Goal: Task Accomplishment & Management: Complete application form

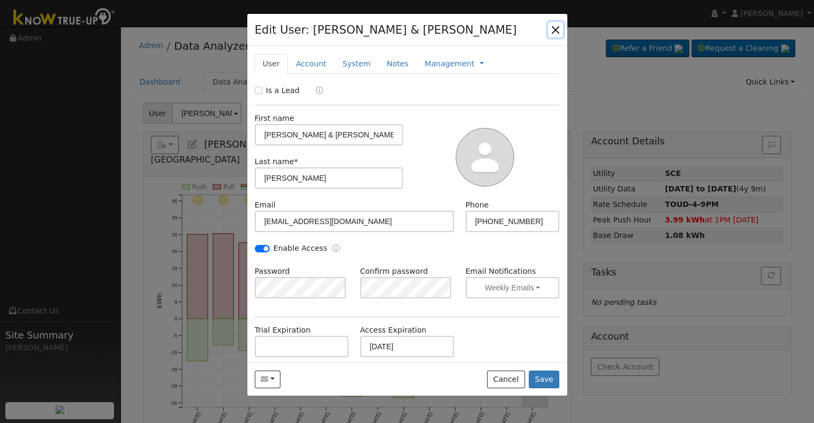
click at [555, 33] on button "button" at bounding box center [555, 29] width 15 height 15
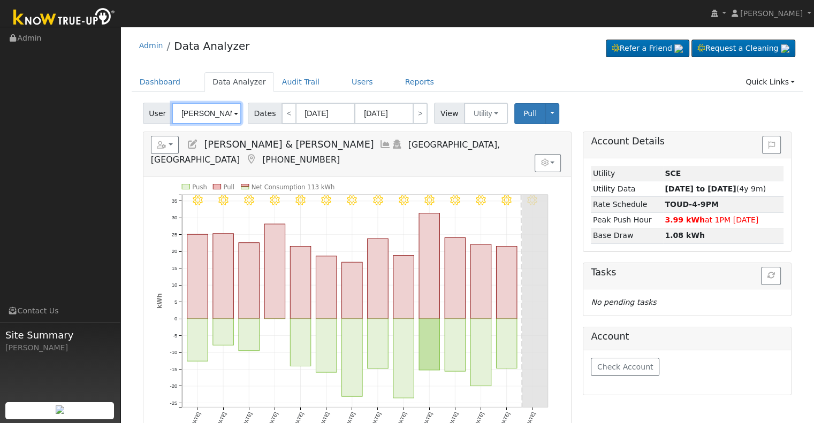
click at [211, 113] on input "[PERSON_NAME] & [PERSON_NAME]" at bounding box center [207, 113] width 70 height 21
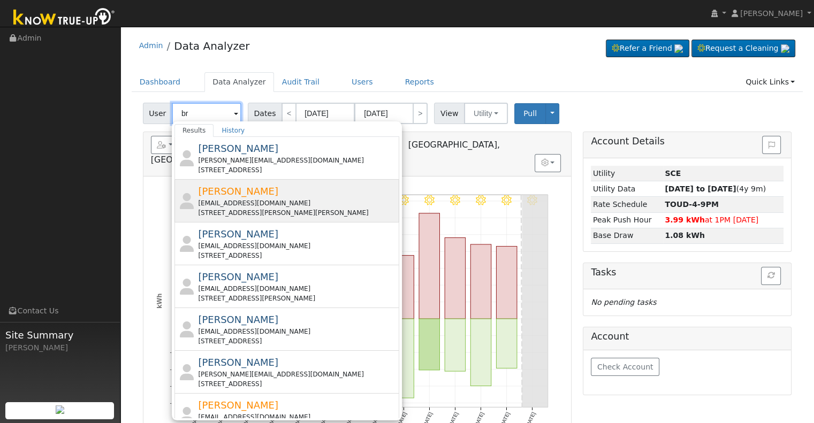
type input "b"
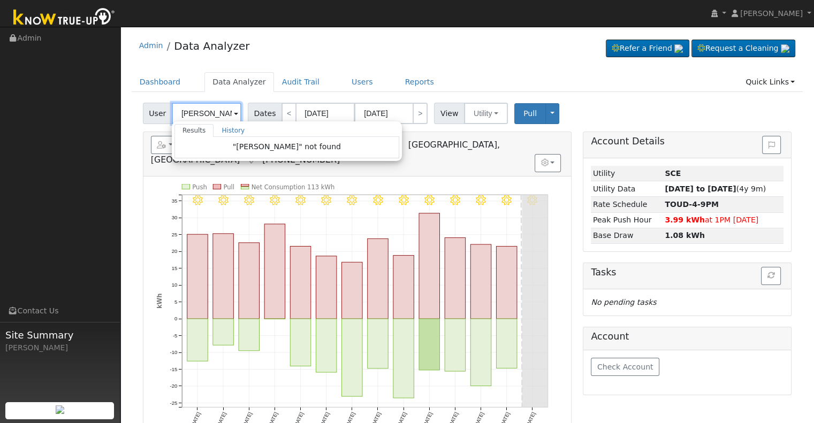
click at [211, 112] on input "[PERSON_NAME]" at bounding box center [207, 113] width 70 height 21
click at [212, 114] on input "[PERSON_NAME]" at bounding box center [207, 113] width 70 height 21
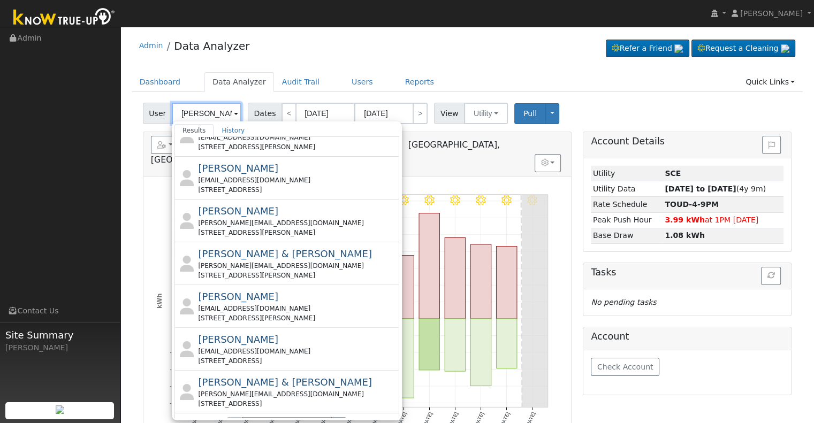
scroll to position [385, 0]
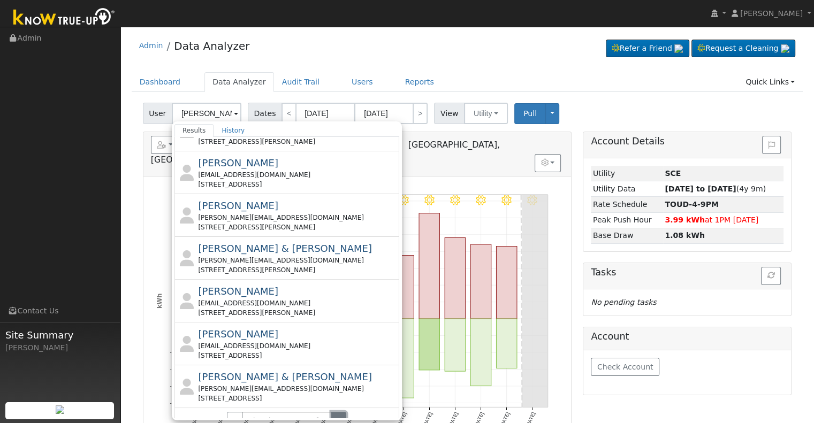
click at [332, 412] on button "›" at bounding box center [339, 421] width 16 height 18
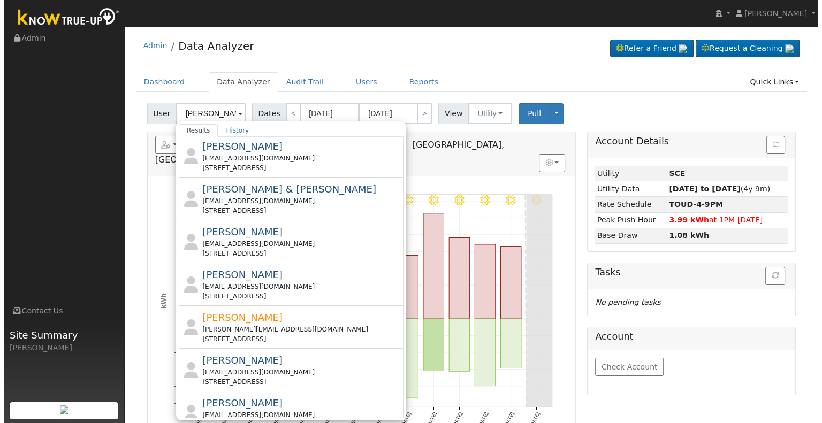
scroll to position [0, 0]
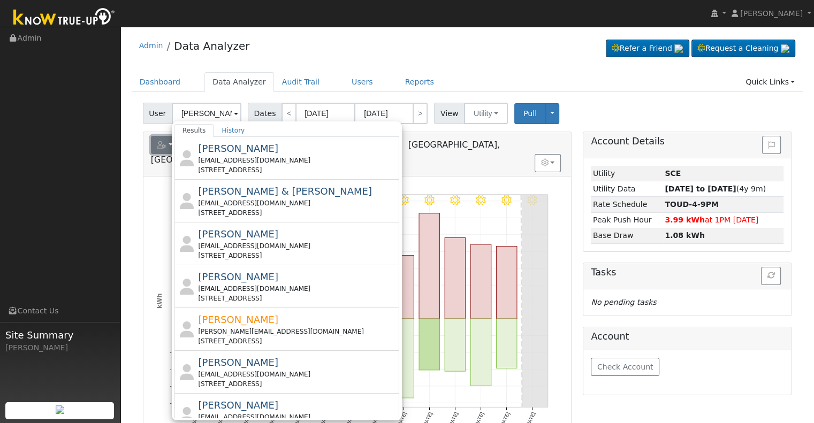
click at [162, 136] on button "button" at bounding box center [165, 145] width 28 height 18
type input "[PERSON_NAME] & [PERSON_NAME]"
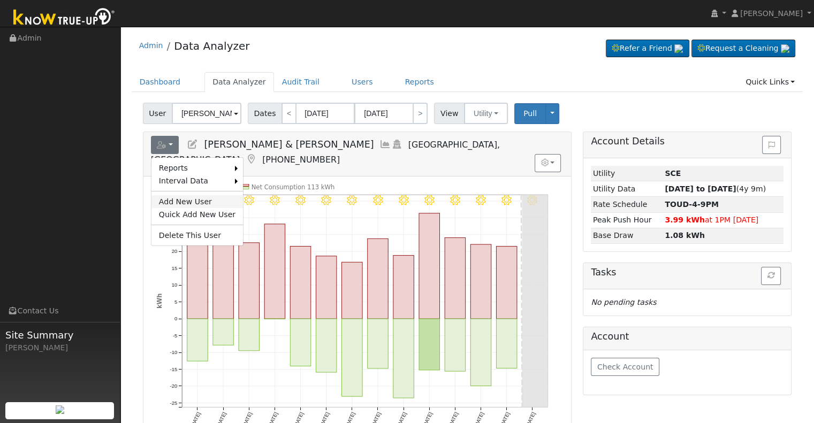
click at [173, 197] on link "Add New User" at bounding box center [197, 201] width 92 height 13
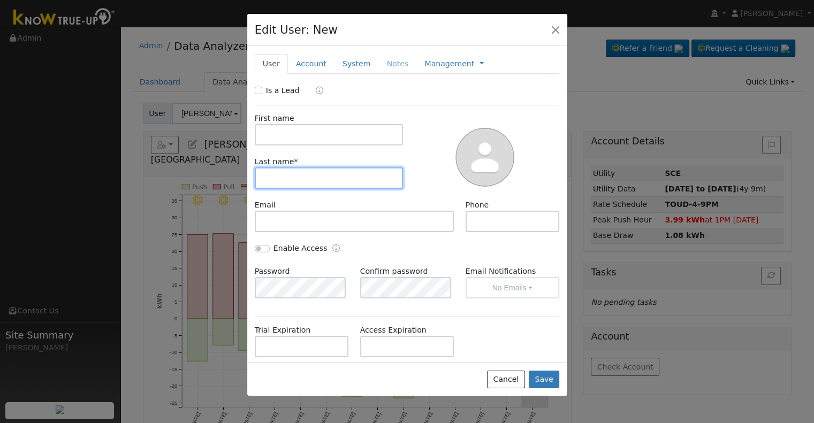
click at [289, 175] on input "text" at bounding box center [329, 178] width 149 height 21
paste input "[PERSON_NAME]"
click at [299, 178] on input "[PERSON_NAME]" at bounding box center [329, 178] width 149 height 21
drag, startPoint x: 299, startPoint y: 178, endPoint x: 299, endPoint y: 160, distance: 17.7
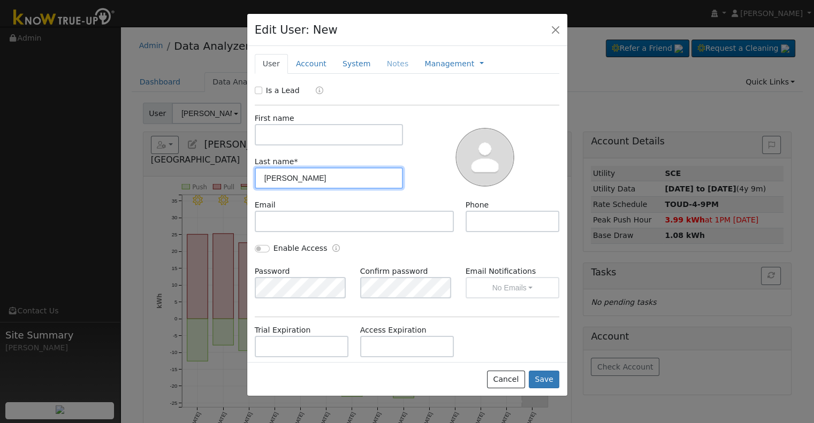
click at [299, 160] on div "Last name * [PERSON_NAME]" at bounding box center [329, 172] width 160 height 33
click at [297, 178] on input "[PERSON_NAME]" at bounding box center [329, 178] width 149 height 21
type input "[PERSON_NAME],"
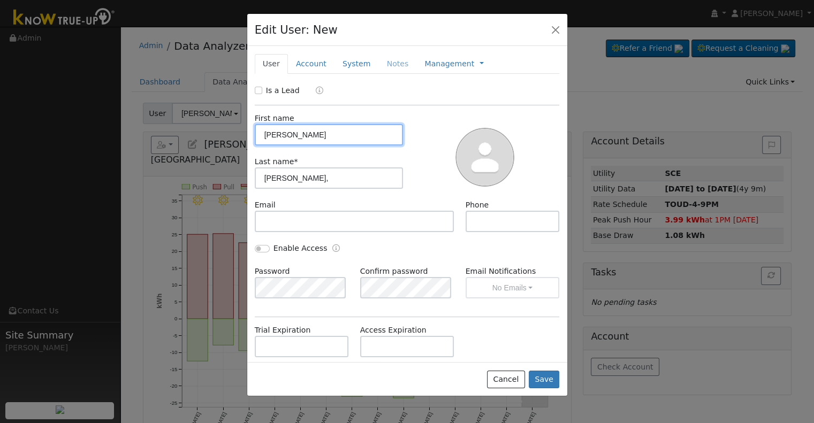
type input "[PERSON_NAME]"
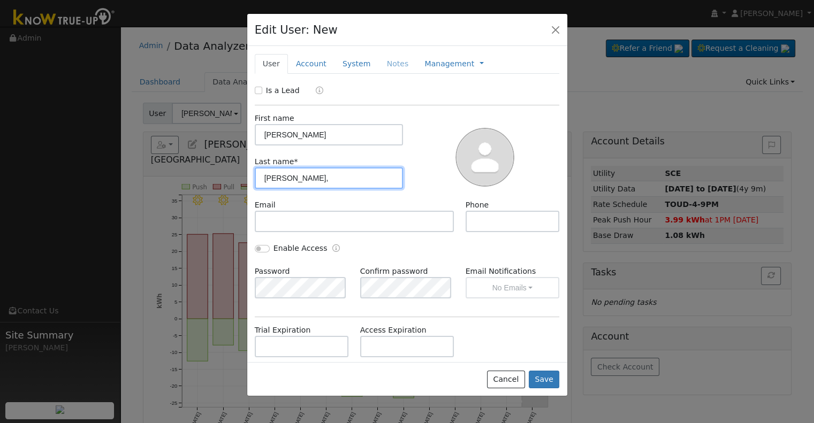
click at [307, 181] on input "[PERSON_NAME]," at bounding box center [329, 178] width 149 height 21
type input "[PERSON_NAME]"
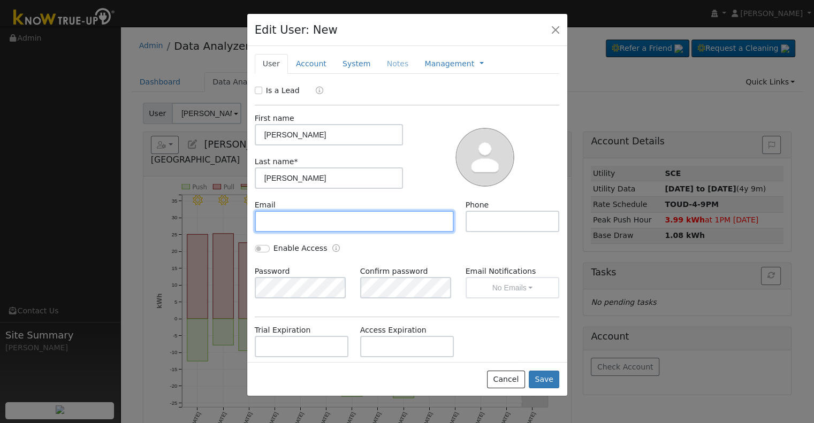
click at [327, 224] on input "text" at bounding box center [355, 221] width 200 height 21
paste input "[EMAIL_ADDRESS][DOMAIN_NAME]"
type input "[EMAIL_ADDRESS][DOMAIN_NAME]"
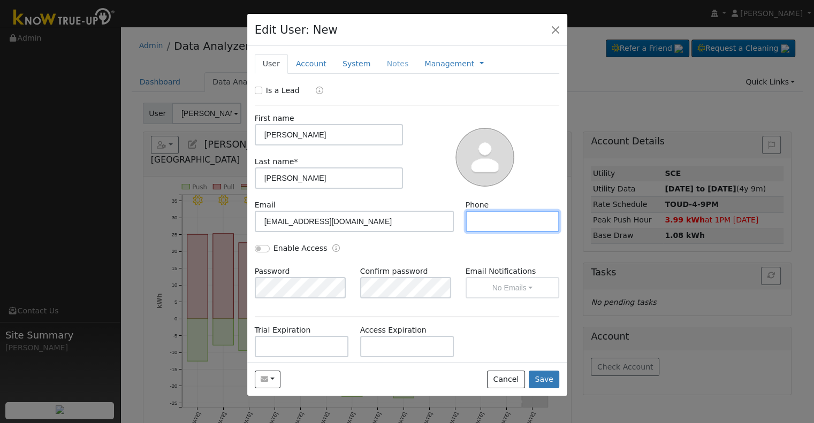
click at [490, 223] on input "text" at bounding box center [513, 221] width 94 height 21
paste input "[PHONE_NUMBER]"
type input "[PHONE_NUMBER]"
click at [314, 61] on link "Account" at bounding box center [311, 64] width 47 height 20
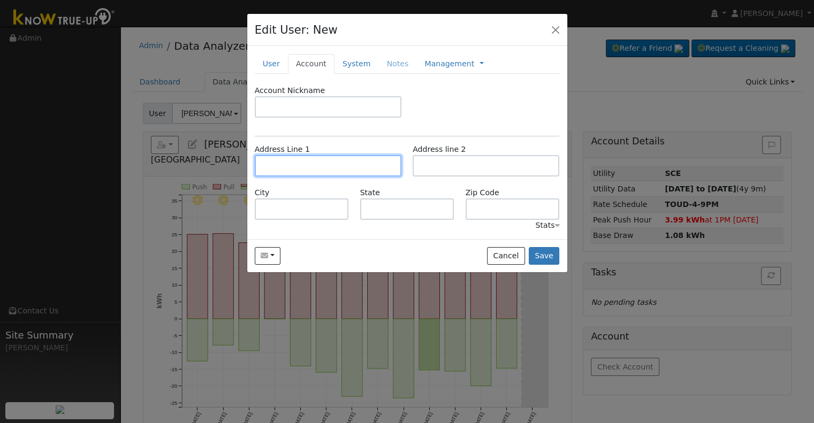
click at [275, 169] on input "text" at bounding box center [328, 165] width 147 height 21
paste input "[STREET_ADDRESS]"
type input "[STREET_ADDRESS]"
type input "Hanford"
type input "CA"
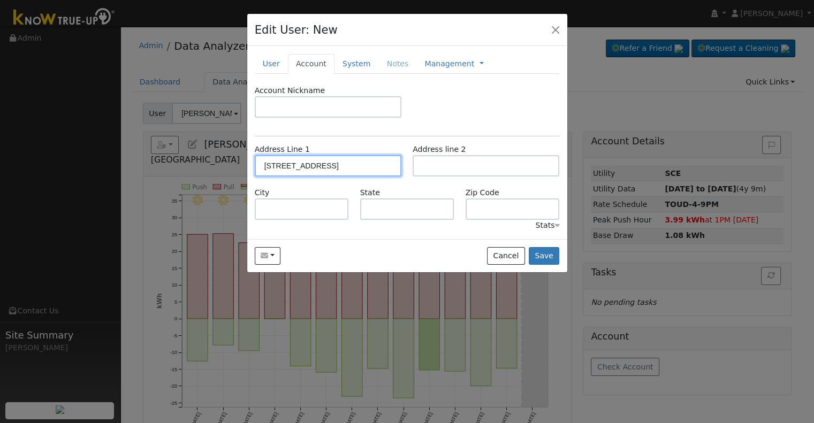
type input "93230"
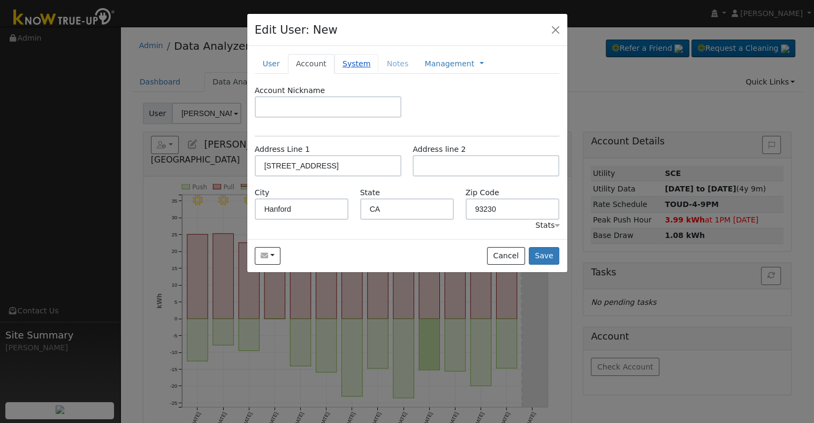
click at [348, 63] on link "System" at bounding box center [357, 64] width 44 height 20
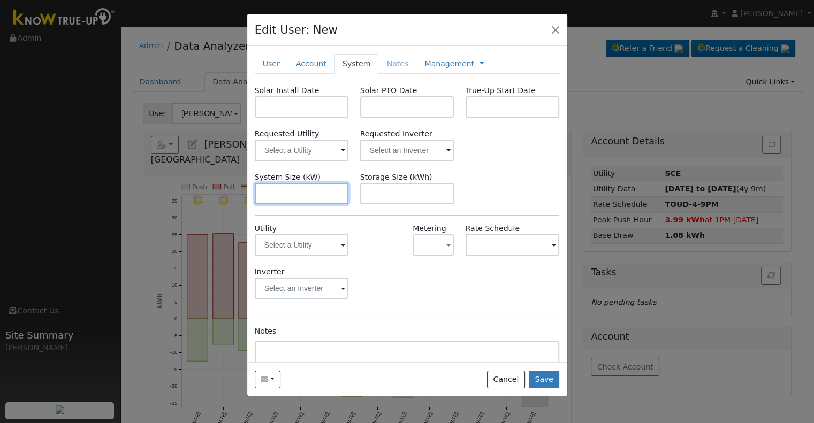
click at [300, 195] on input "text" at bounding box center [302, 193] width 94 height 21
paste input "4.510"
type input "4.5"
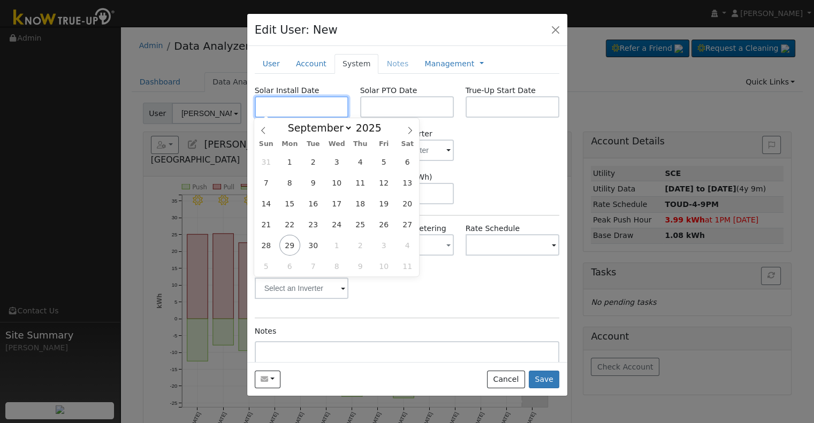
click at [318, 103] on input "text" at bounding box center [302, 106] width 94 height 21
paste input "[DATE]"
type input "[DATE]"
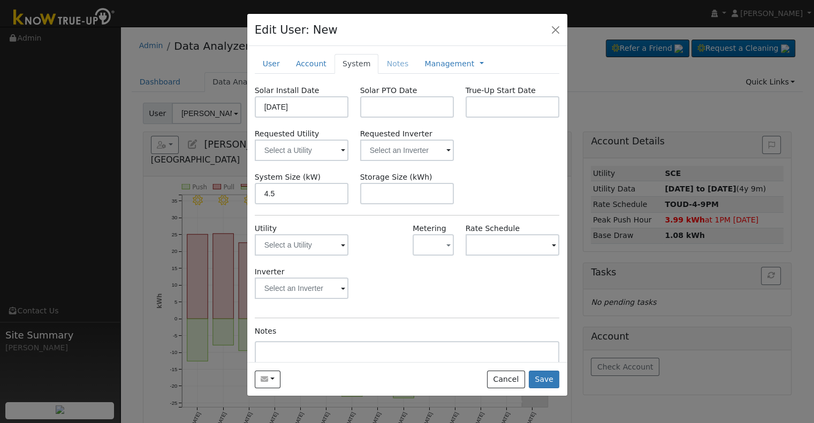
click at [486, 179] on div "System Size (kW) 4.5 Storage Size (kWh)" at bounding box center [407, 188] width 316 height 33
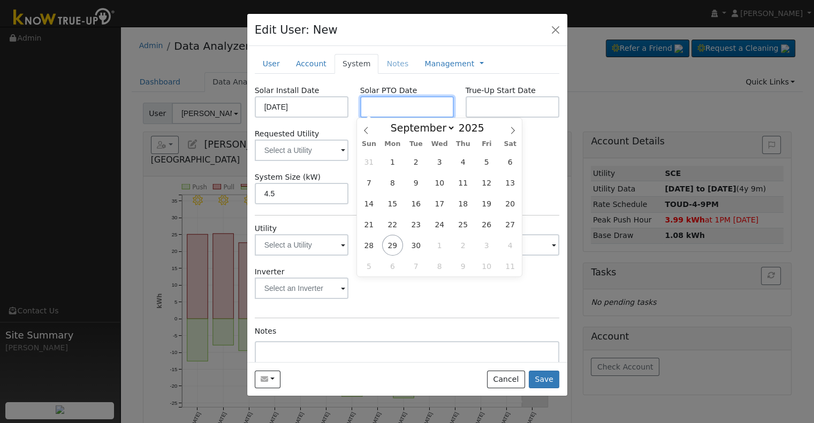
click at [388, 107] on input "text" at bounding box center [407, 106] width 94 height 21
paste input "[DATE]"
type input "[DATE]"
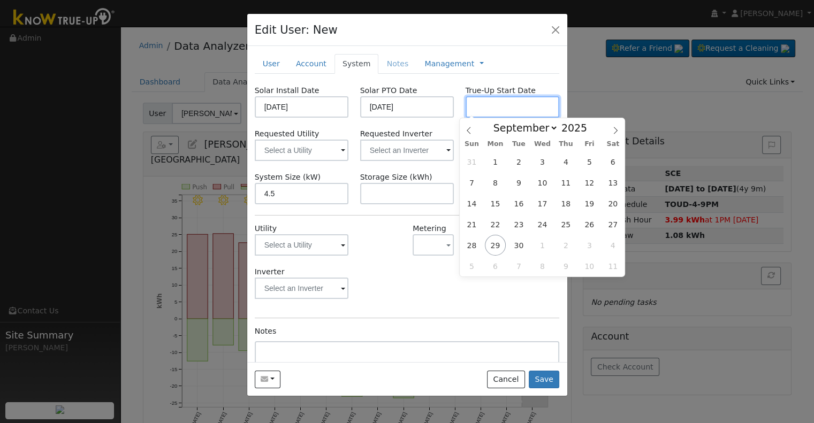
click at [494, 102] on input "text" at bounding box center [513, 106] width 94 height 21
paste input "[DATE]"
type input "[DATE]"
click at [396, 146] on input "text" at bounding box center [407, 150] width 94 height 21
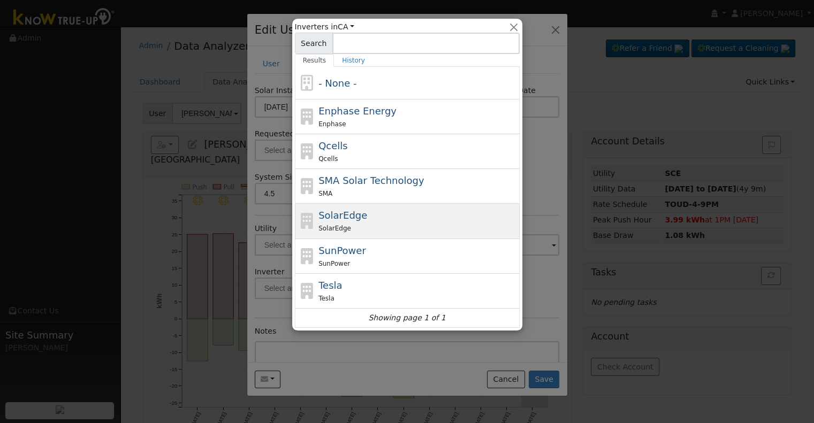
click at [377, 218] on div "SolarEdge SolarEdge" at bounding box center [417, 221] width 199 height 26
type input "SolarEdge"
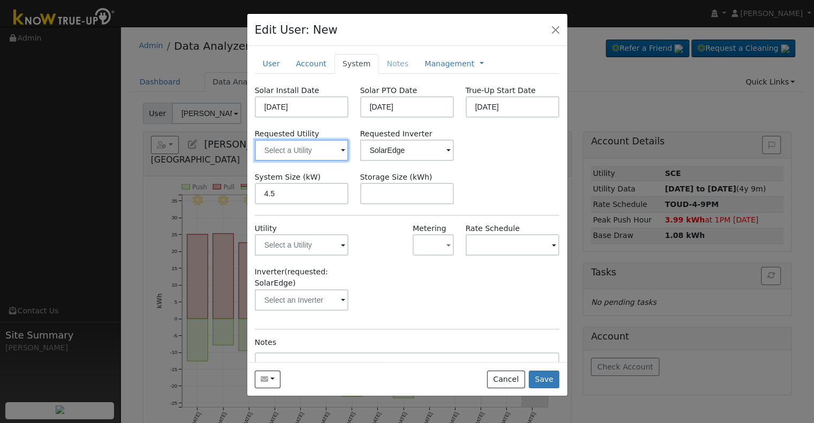
click at [297, 151] on input "text" at bounding box center [302, 150] width 94 height 21
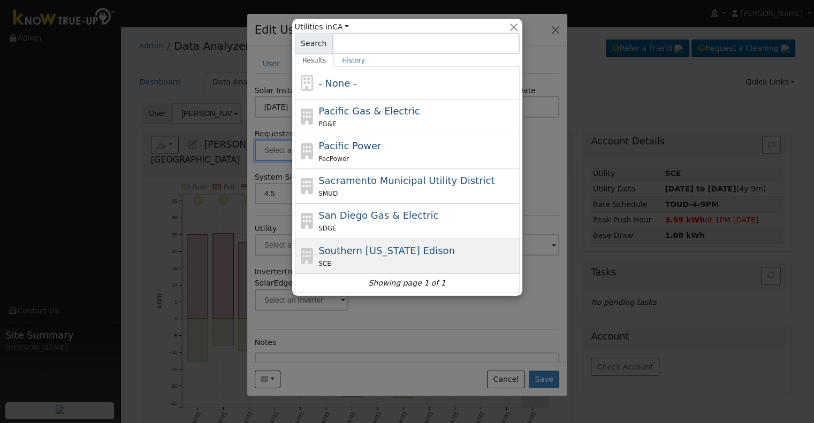
click at [345, 252] on span "Southern [US_STATE] Edison" at bounding box center [386, 250] width 136 height 11
type input "Southern [US_STATE] Edison"
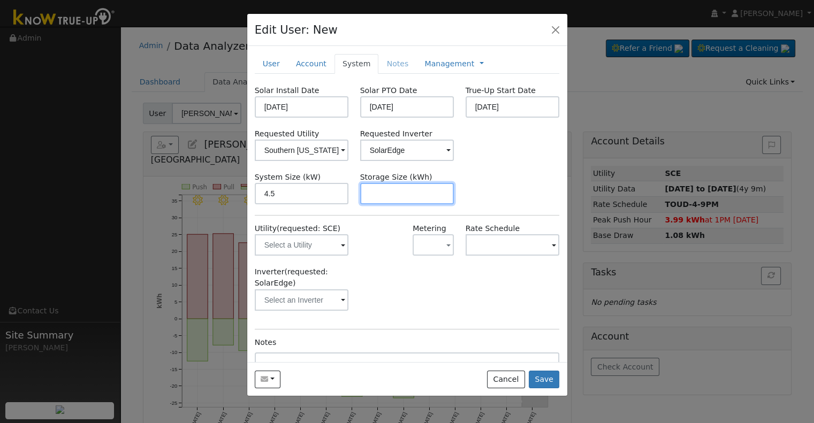
click at [403, 188] on input "text" at bounding box center [407, 193] width 94 height 21
paste input "10.00"
type input "10"
click at [480, 62] on link at bounding box center [482, 63] width 4 height 11
click at [443, 69] on link "Management" at bounding box center [449, 63] width 50 height 11
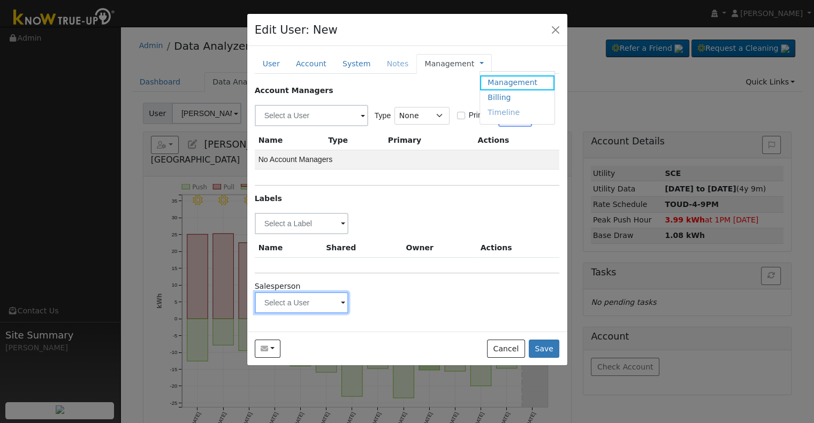
click at [276, 304] on input "text" at bounding box center [302, 302] width 94 height 21
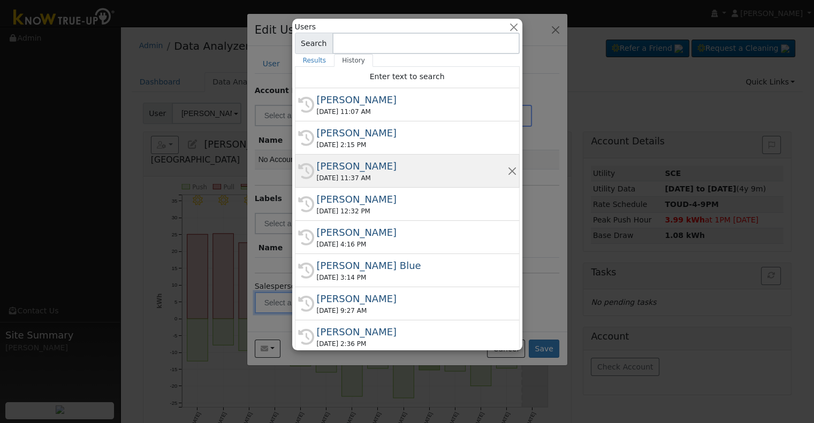
click at [361, 167] on div "[PERSON_NAME]" at bounding box center [412, 166] width 191 height 14
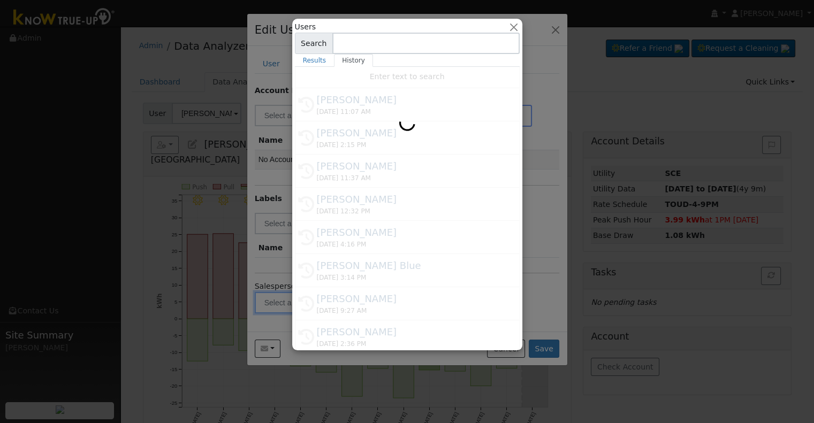
type input "[PERSON_NAME]"
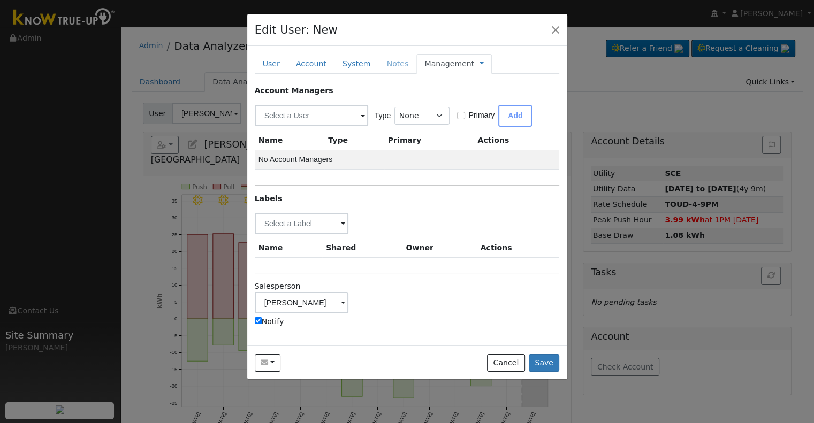
click at [275, 317] on label "Notify" at bounding box center [269, 321] width 29 height 11
click at [262, 317] on input "Notify" at bounding box center [258, 320] width 7 height 7
checkbox input "false"
click at [287, 223] on input "text" at bounding box center [302, 223] width 94 height 21
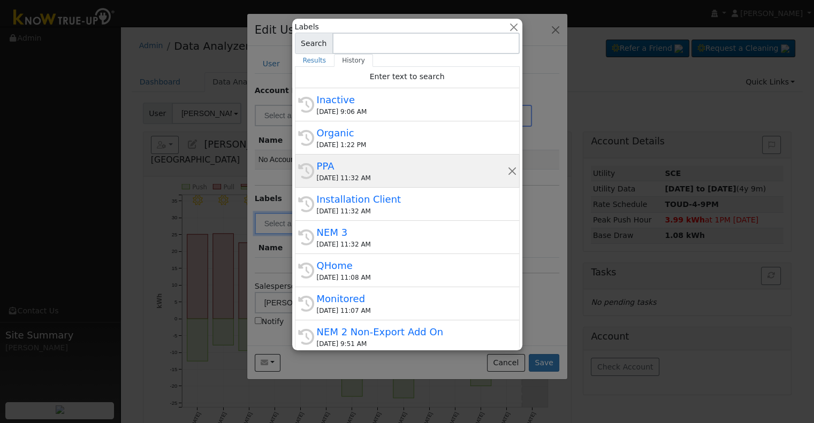
click at [354, 163] on div "PPA" at bounding box center [412, 166] width 191 height 14
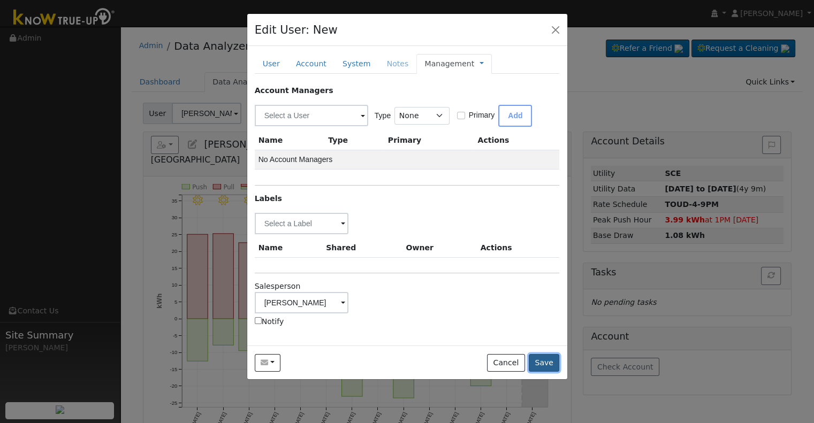
click at [547, 365] on button "Save" at bounding box center [544, 363] width 31 height 18
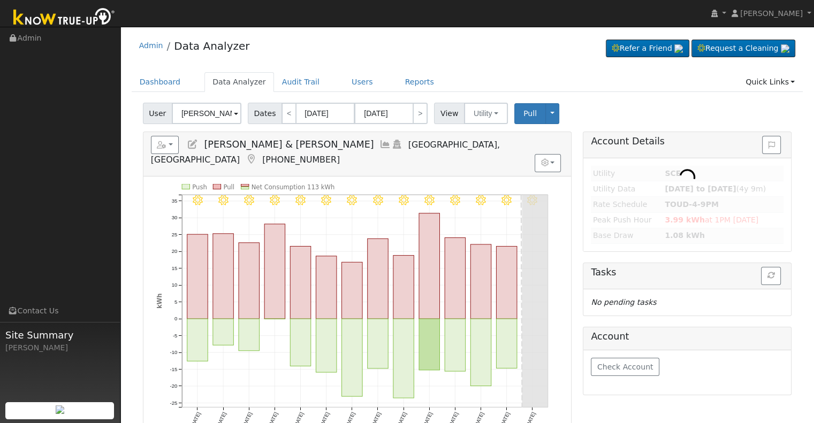
type input "[PERSON_NAME]"
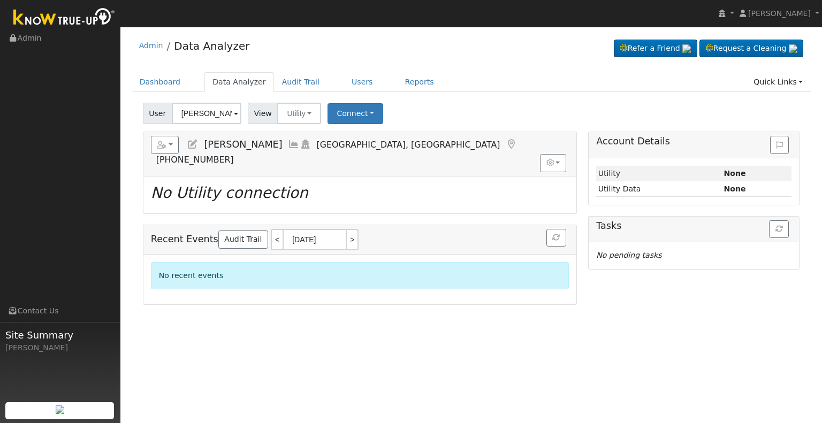
click at [198, 140] on icon at bounding box center [193, 145] width 12 height 10
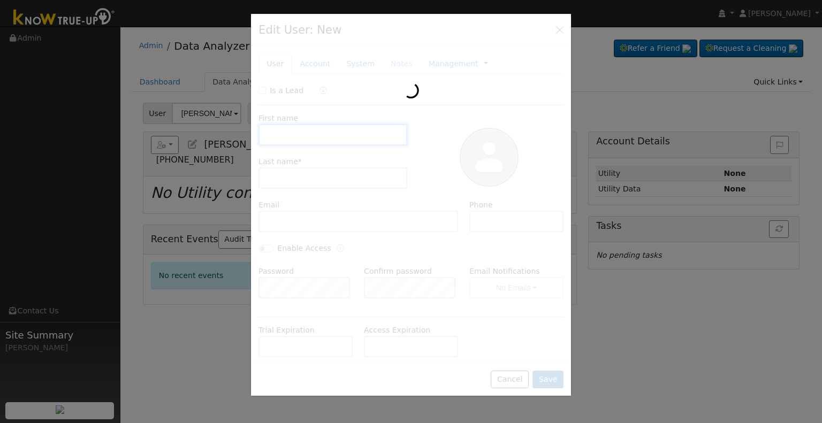
type input "[PERSON_NAME]"
type input "[EMAIL_ADDRESS][DOMAIN_NAME]"
type input "[PHONE_NUMBER]"
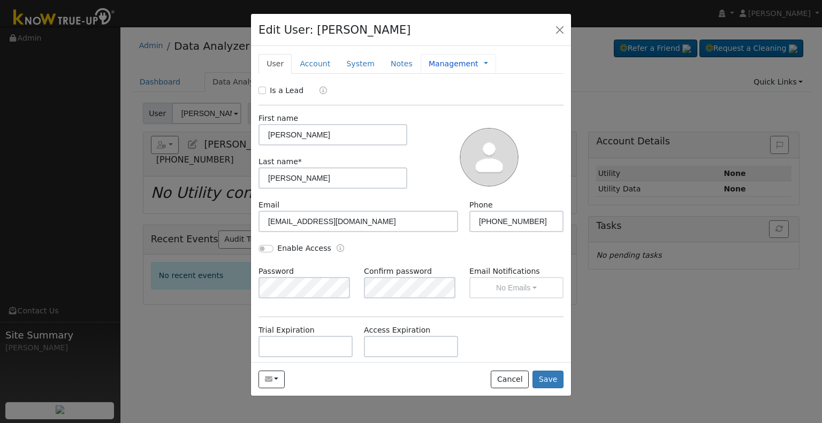
click at [430, 66] on link "Management" at bounding box center [454, 63] width 50 height 11
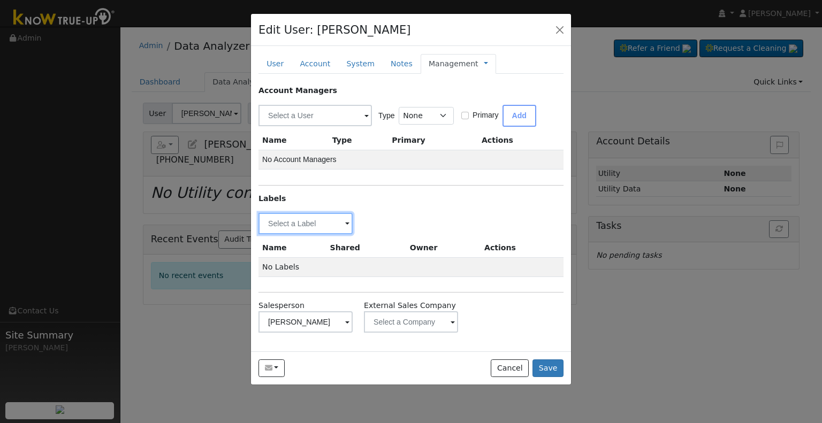
click at [296, 222] on input "text" at bounding box center [306, 223] width 94 height 21
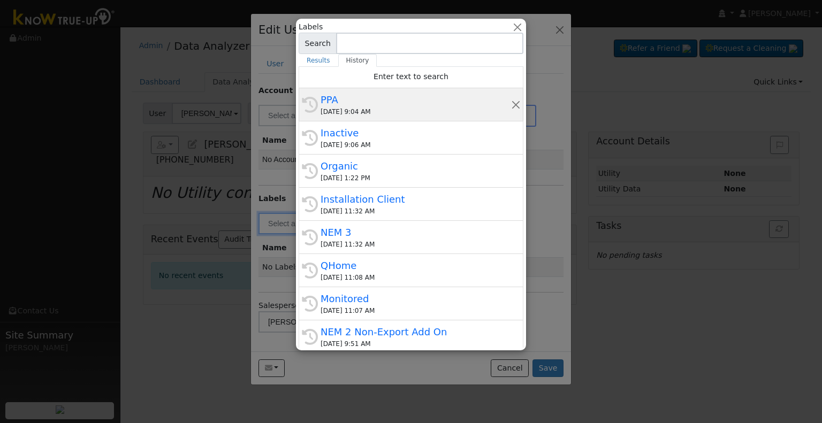
click at [357, 109] on div "[DATE] 9:04 AM" at bounding box center [416, 112] width 191 height 10
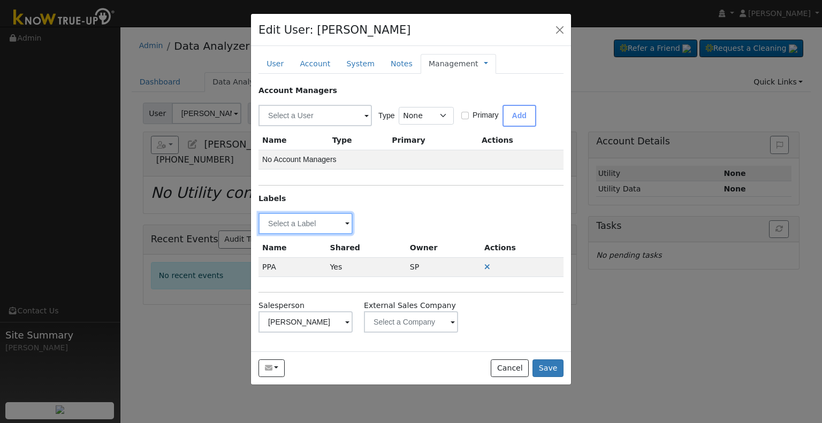
click at [289, 219] on input "text" at bounding box center [306, 223] width 94 height 21
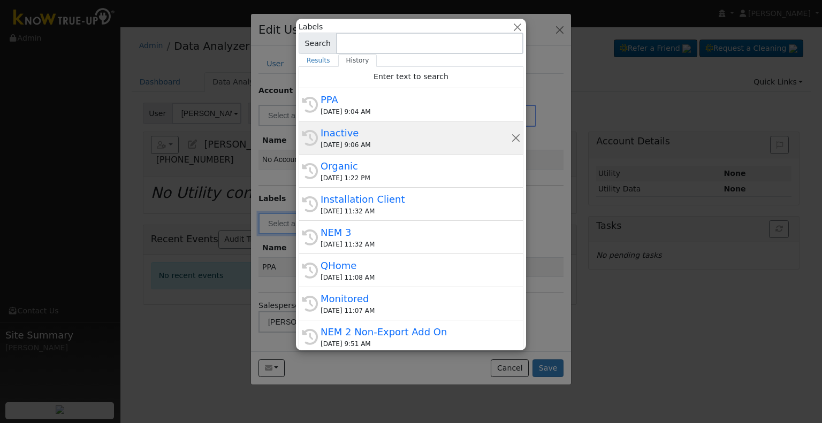
click at [367, 139] on div "Inactive" at bounding box center [416, 133] width 191 height 14
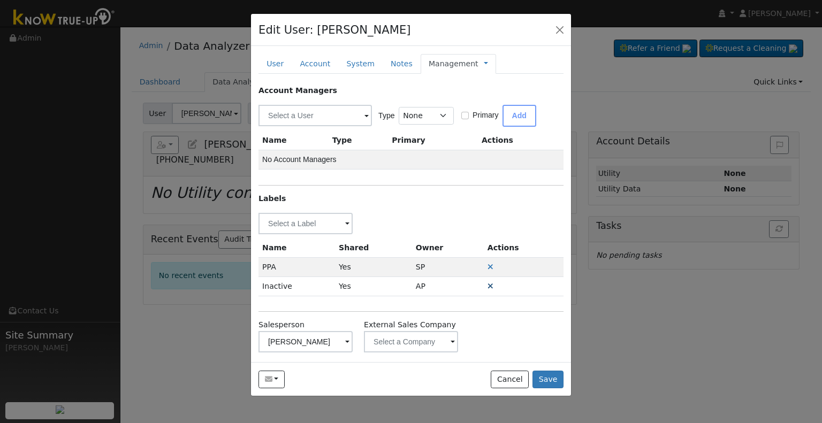
click at [488, 285] on icon at bounding box center [491, 286] width 6 height 7
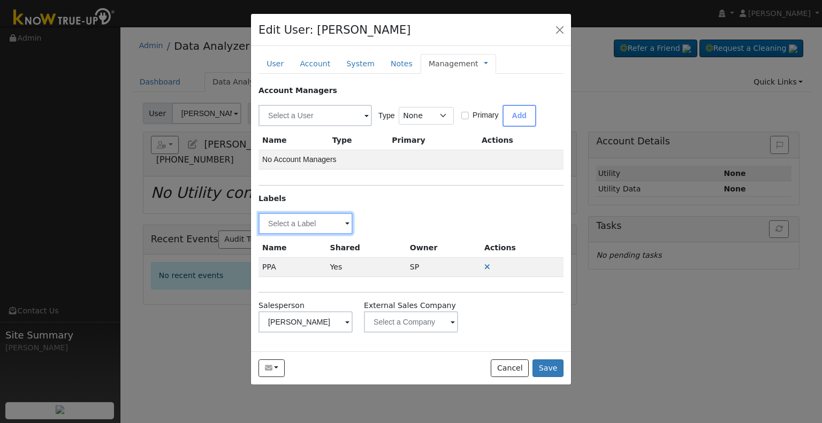
click at [293, 224] on input "text" at bounding box center [306, 223] width 94 height 21
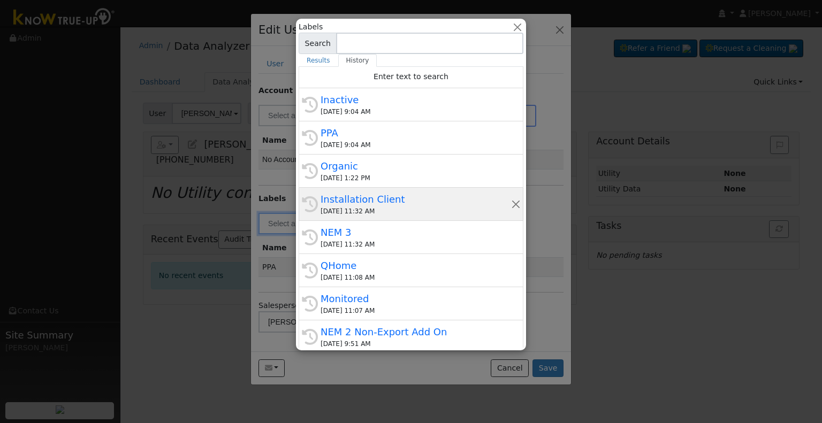
click at [358, 198] on div "Installation Client" at bounding box center [416, 199] width 191 height 14
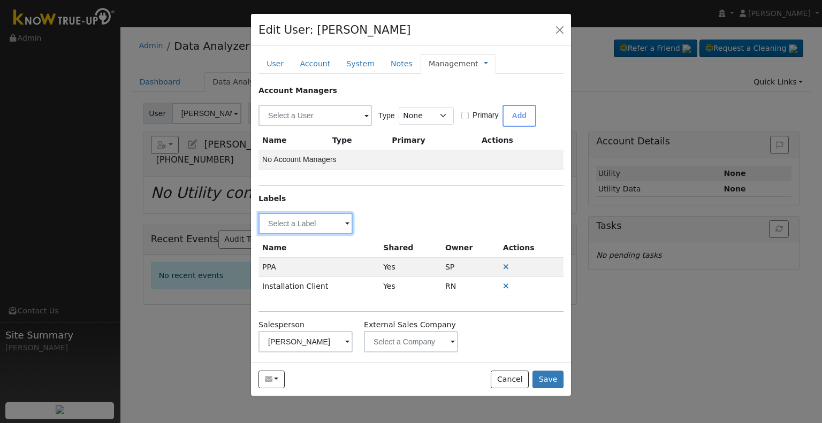
click at [299, 220] on input "text" at bounding box center [306, 223] width 94 height 21
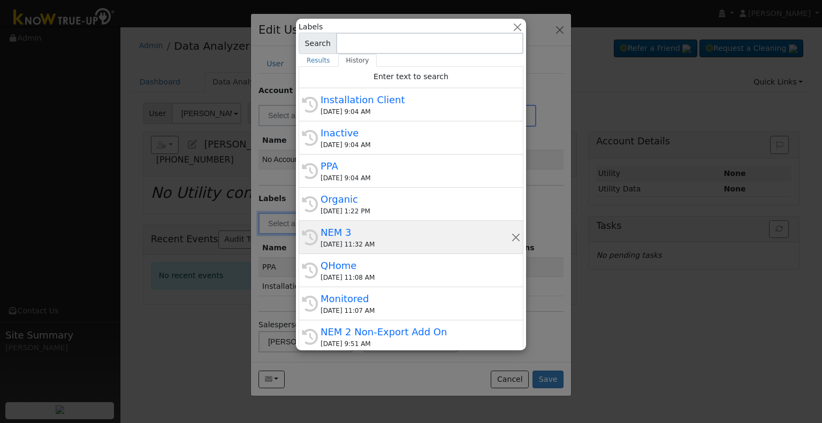
click at [361, 234] on div "NEM 3" at bounding box center [416, 232] width 191 height 14
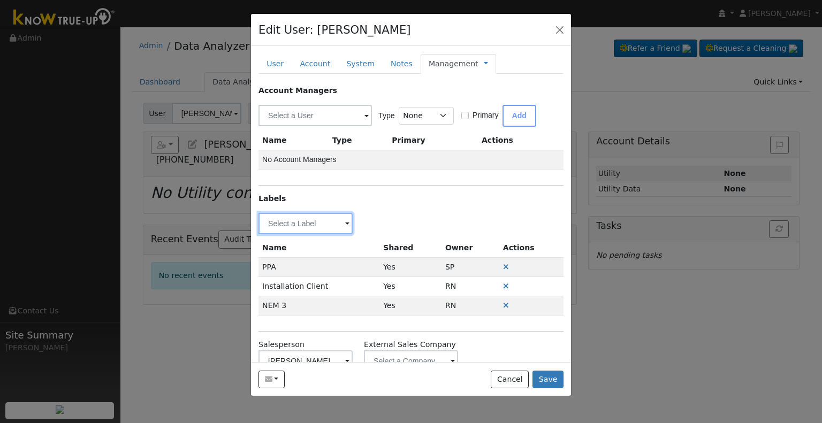
click at [289, 224] on input "text" at bounding box center [306, 223] width 94 height 21
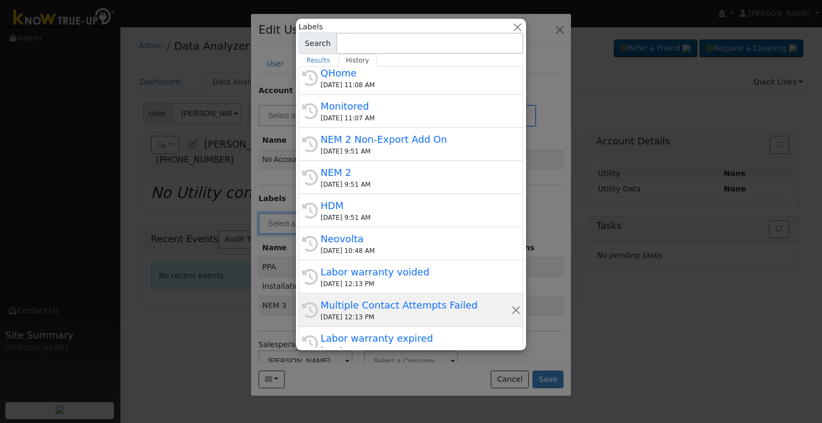
scroll to position [214, 0]
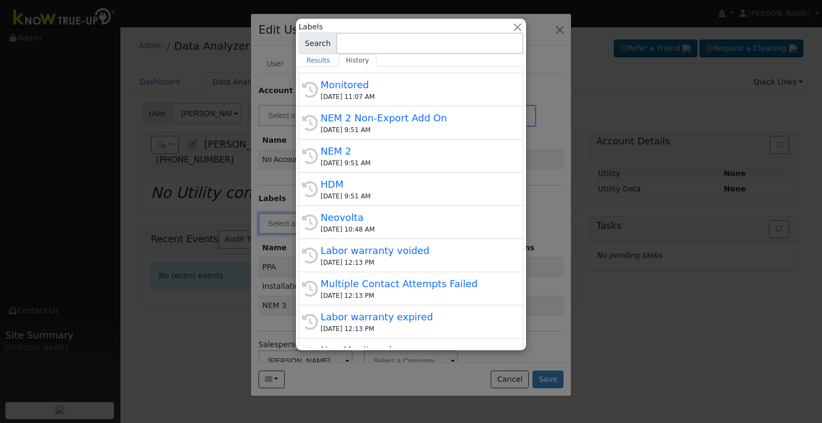
click at [541, 343] on div at bounding box center [411, 211] width 822 height 423
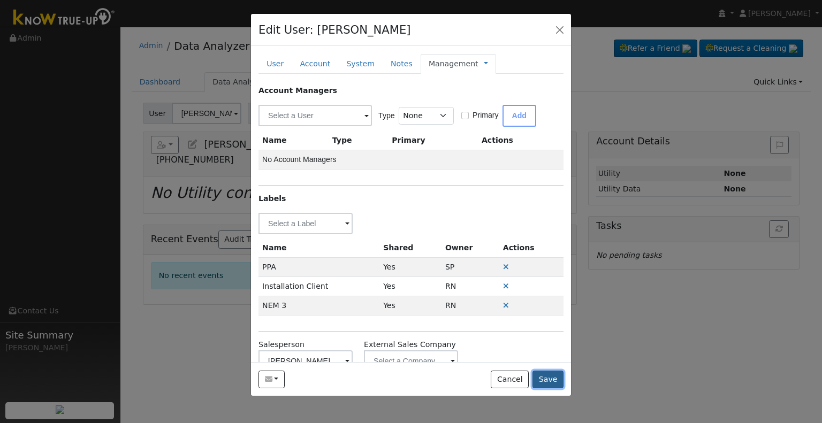
click at [550, 376] on button "Save" at bounding box center [548, 380] width 31 height 18
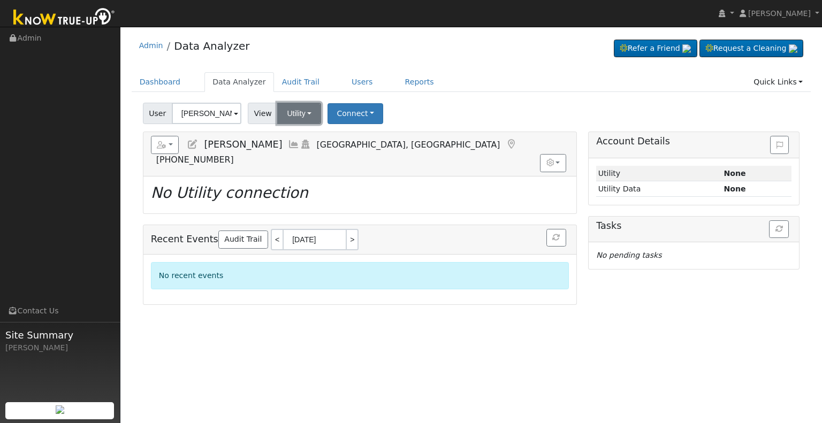
click at [293, 113] on button "Utility" at bounding box center [299, 113] width 44 height 21
click at [298, 151] on link "Solar" at bounding box center [313, 152] width 74 height 15
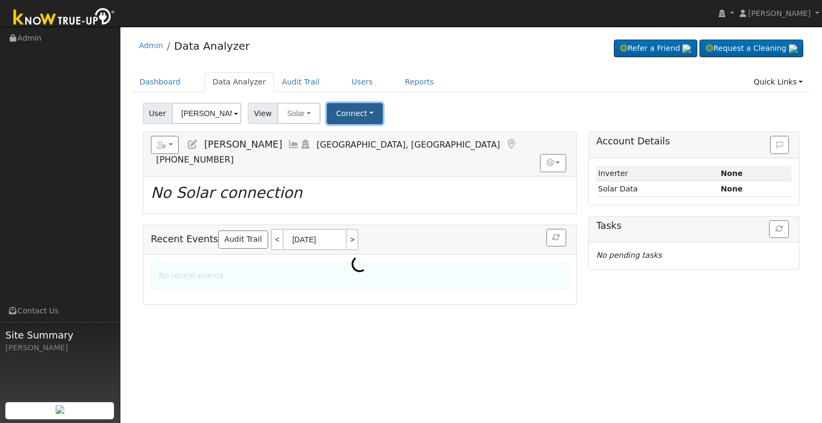
click at [340, 112] on button "Connect" at bounding box center [355, 113] width 56 height 21
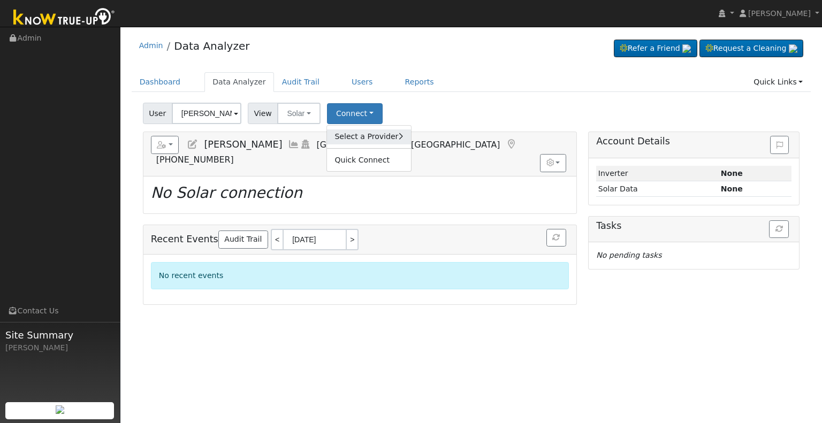
click at [343, 135] on link "Select a Provider" at bounding box center [369, 137] width 84 height 15
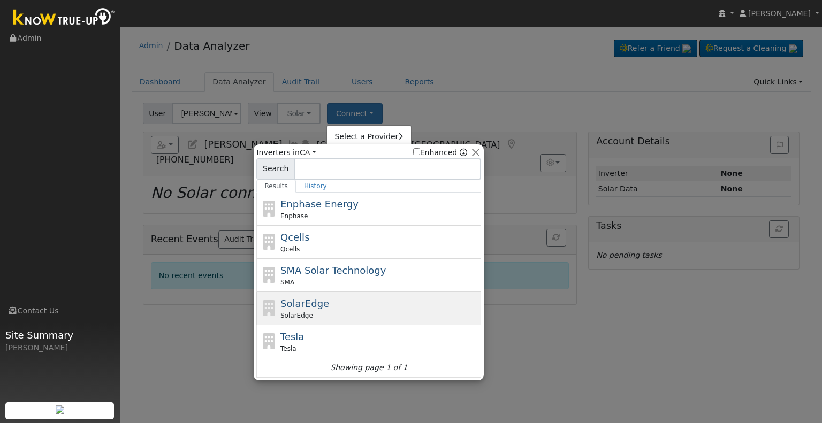
click at [348, 312] on div "SolarEdge" at bounding box center [379, 316] width 199 height 10
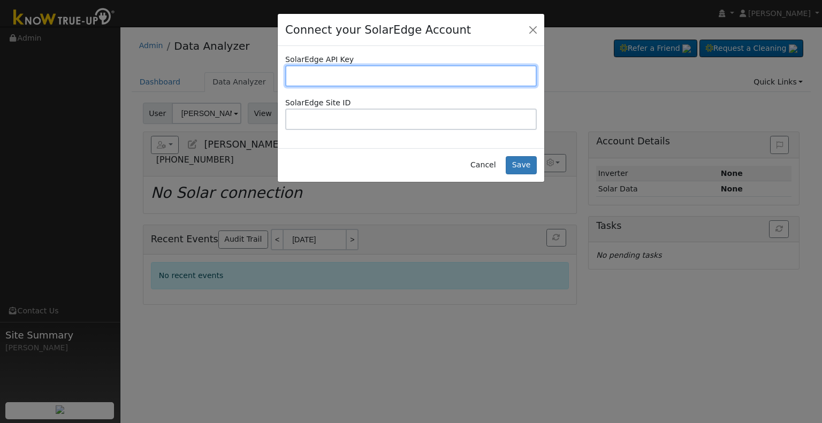
click at [380, 76] on input "text" at bounding box center [411, 75] width 252 height 21
click at [412, 80] on input "text" at bounding box center [411, 75] width 252 height 21
paste input "JEUETUP0U6U7Z7Q6HTJE1OY5MDLYAM3I"
type input "JEUETUP0U6U7Z7Q6HTJE1OY5MDLYAM3I"
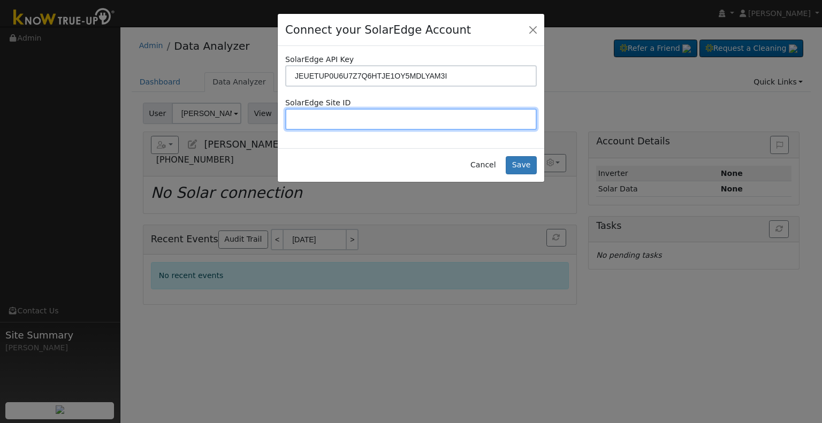
click at [380, 119] on input "text" at bounding box center [411, 119] width 252 height 21
paste input "4733691"
type input "4733691"
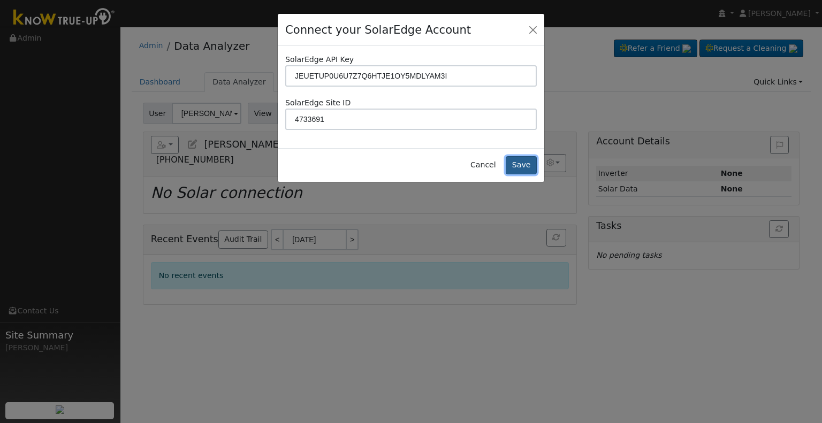
click at [519, 162] on button "Save" at bounding box center [521, 165] width 31 height 18
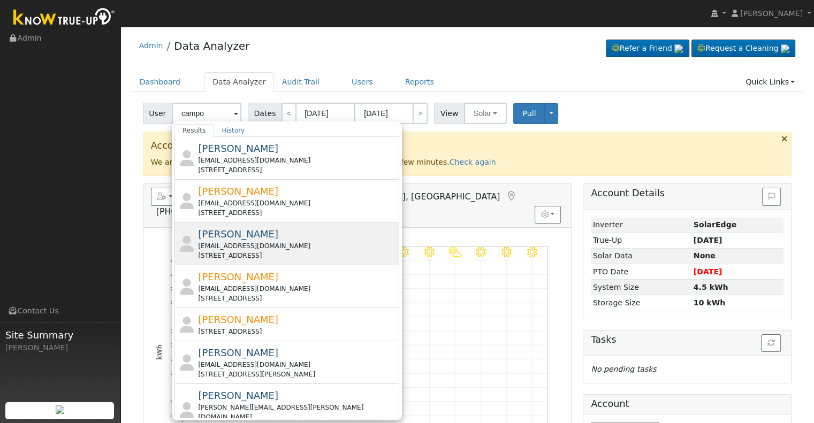
click at [284, 237] on div "Christopher Campo christophercampo@rocketmail.com 5784 West Swift Avenue, Fresn…" at bounding box center [297, 244] width 199 height 34
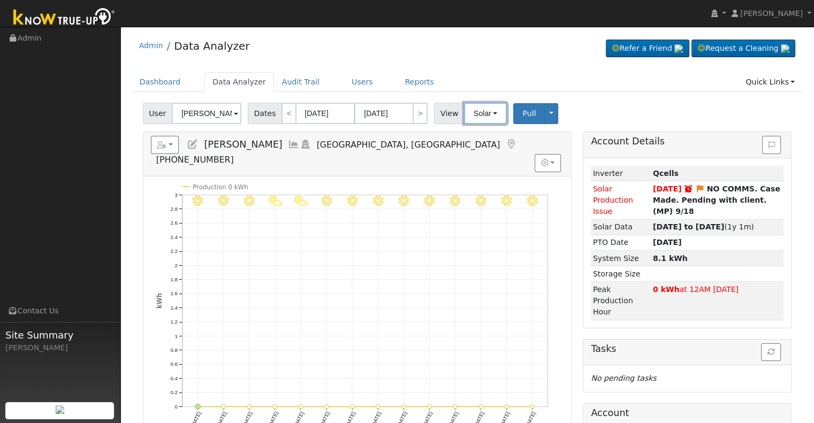
click at [479, 118] on button "Solar" at bounding box center [485, 113] width 43 height 21
click at [477, 138] on link "Utility" at bounding box center [499, 137] width 74 height 15
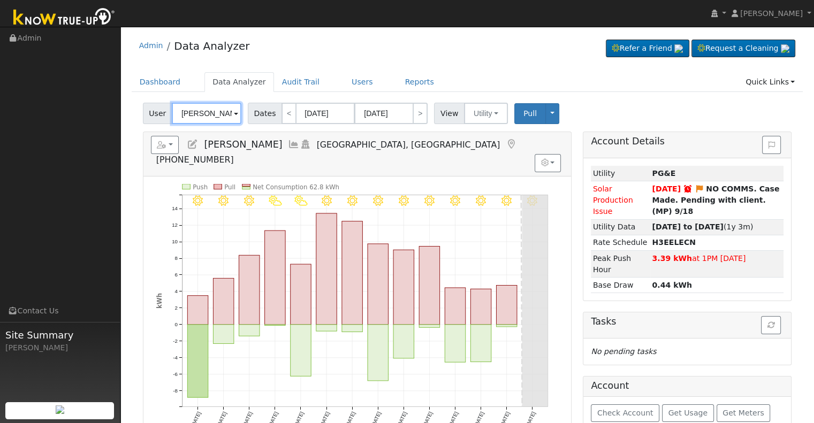
click at [201, 113] on input "Christopher Campo" at bounding box center [207, 113] width 70 height 21
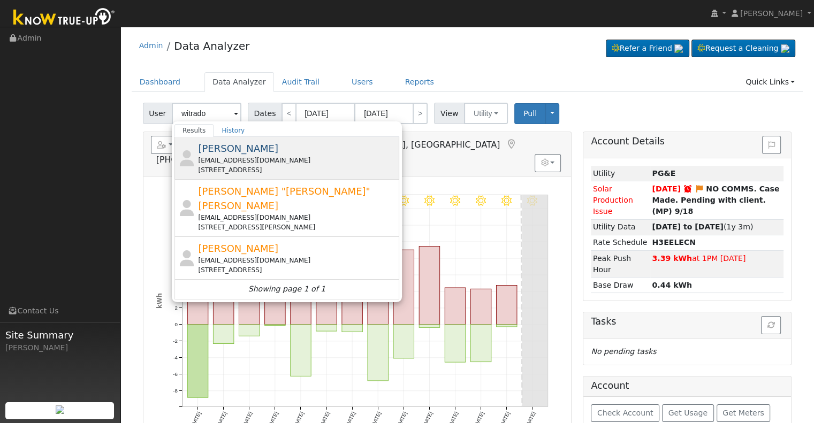
click at [302, 158] on div "awitrado1@gmail.com" at bounding box center [297, 161] width 199 height 10
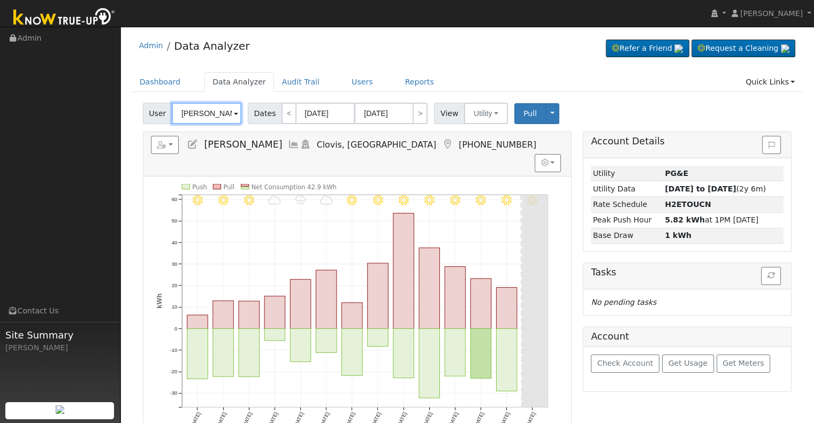
click at [208, 117] on input "Anthony Witrado" at bounding box center [207, 113] width 70 height 21
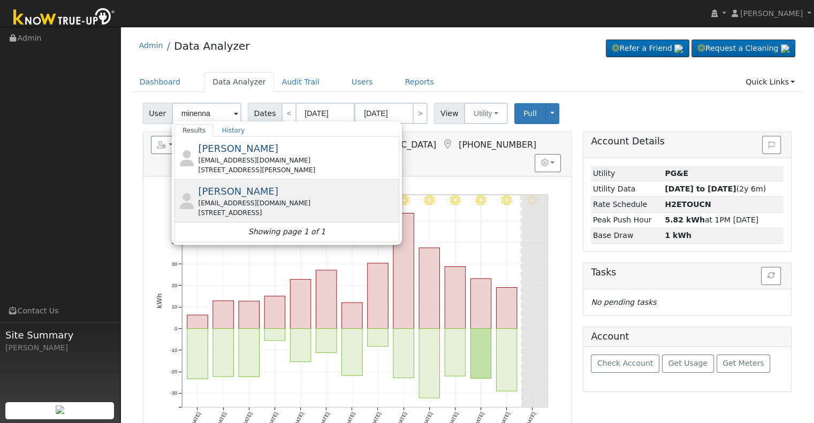
click at [261, 199] on div "hannahminenna@icloud.com" at bounding box center [297, 204] width 199 height 10
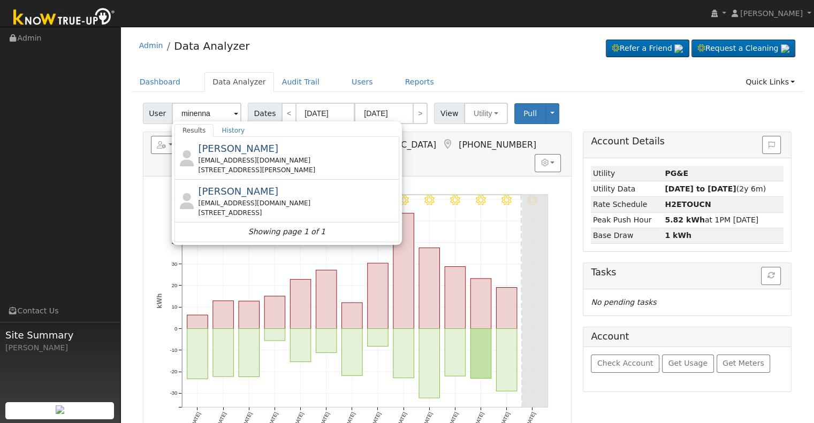
type input "Hannah Minenna"
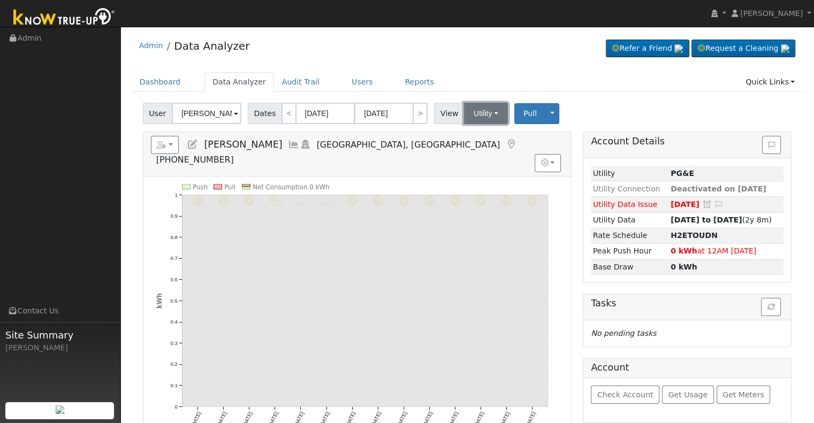
click at [470, 109] on button "Utility" at bounding box center [486, 113] width 44 height 21
click at [470, 153] on link "Solar" at bounding box center [499, 152] width 74 height 15
